Goal: Task Accomplishment & Management: Manage account settings

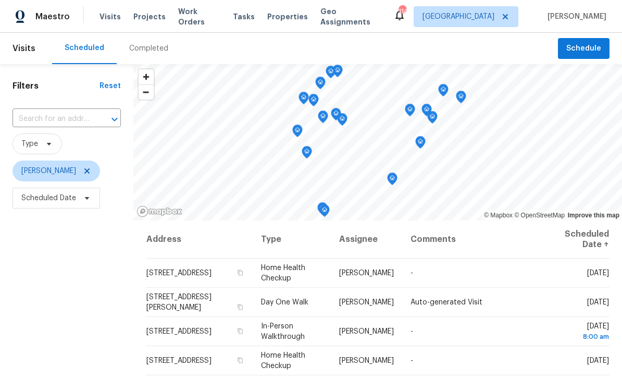
click at [37, 116] on input "text" at bounding box center [52, 119] width 79 height 16
type input "hickory nut"
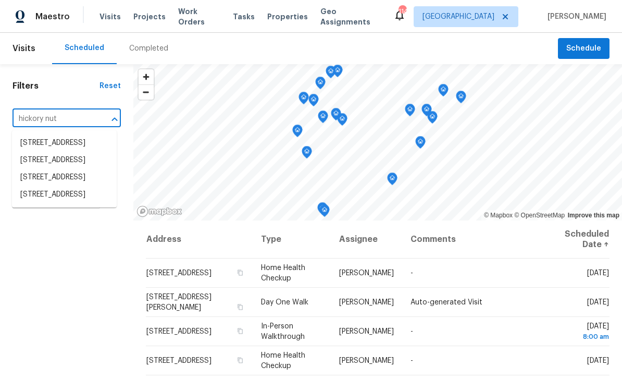
click at [37, 145] on li "[STREET_ADDRESS]" at bounding box center [64, 142] width 105 height 17
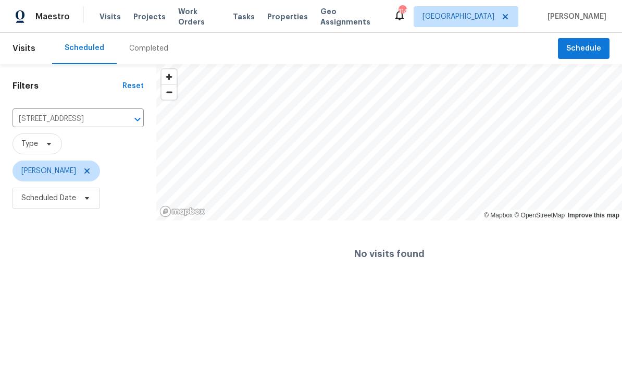
click at [28, 116] on input "[STREET_ADDRESS]" at bounding box center [64, 119] width 102 height 16
click at [32, 115] on input "[STREET_ADDRESS]" at bounding box center [64, 119] width 102 height 16
type input "Hickory Nut Ln, [GEOGRAPHIC_DATA]"
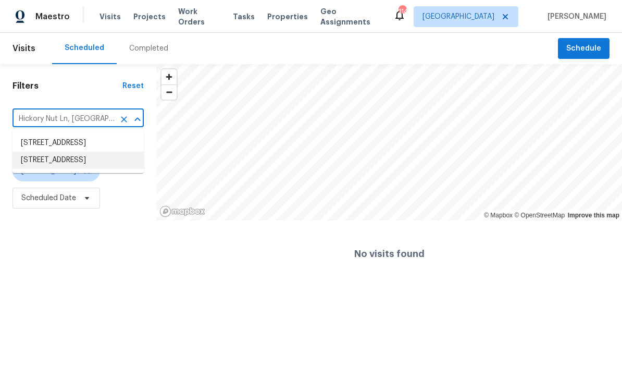
click at [35, 169] on li "[STREET_ADDRESS]" at bounding box center [78, 160] width 131 height 17
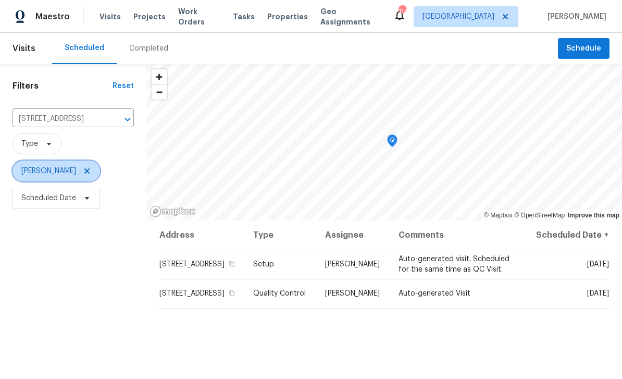
click at [83, 171] on icon at bounding box center [87, 171] width 8 height 8
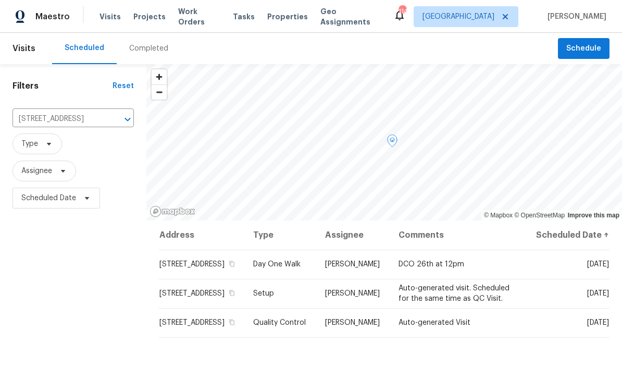
click at [0, 0] on icon at bounding box center [0, 0] width 0 height 0
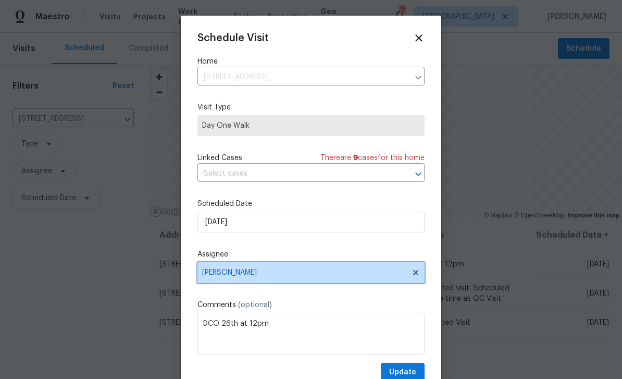
click at [234, 276] on span "[PERSON_NAME]" at bounding box center [304, 272] width 204 height 8
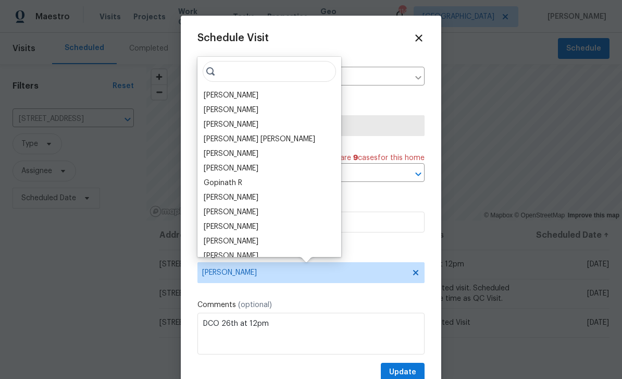
click at [222, 94] on div "[PERSON_NAME]" at bounding box center [231, 95] width 55 height 10
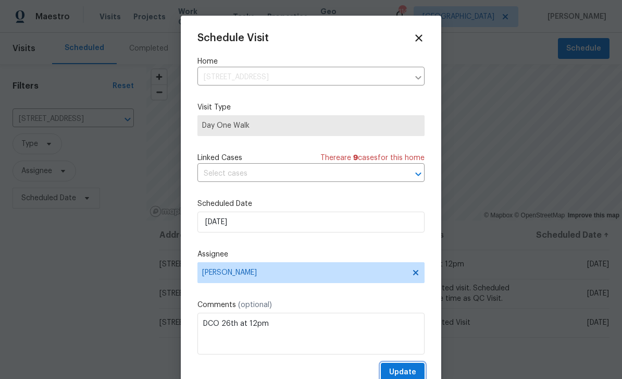
click at [414, 372] on span "Update" at bounding box center [402, 372] width 27 height 13
